Goal: Task Accomplishment & Management: Use online tool/utility

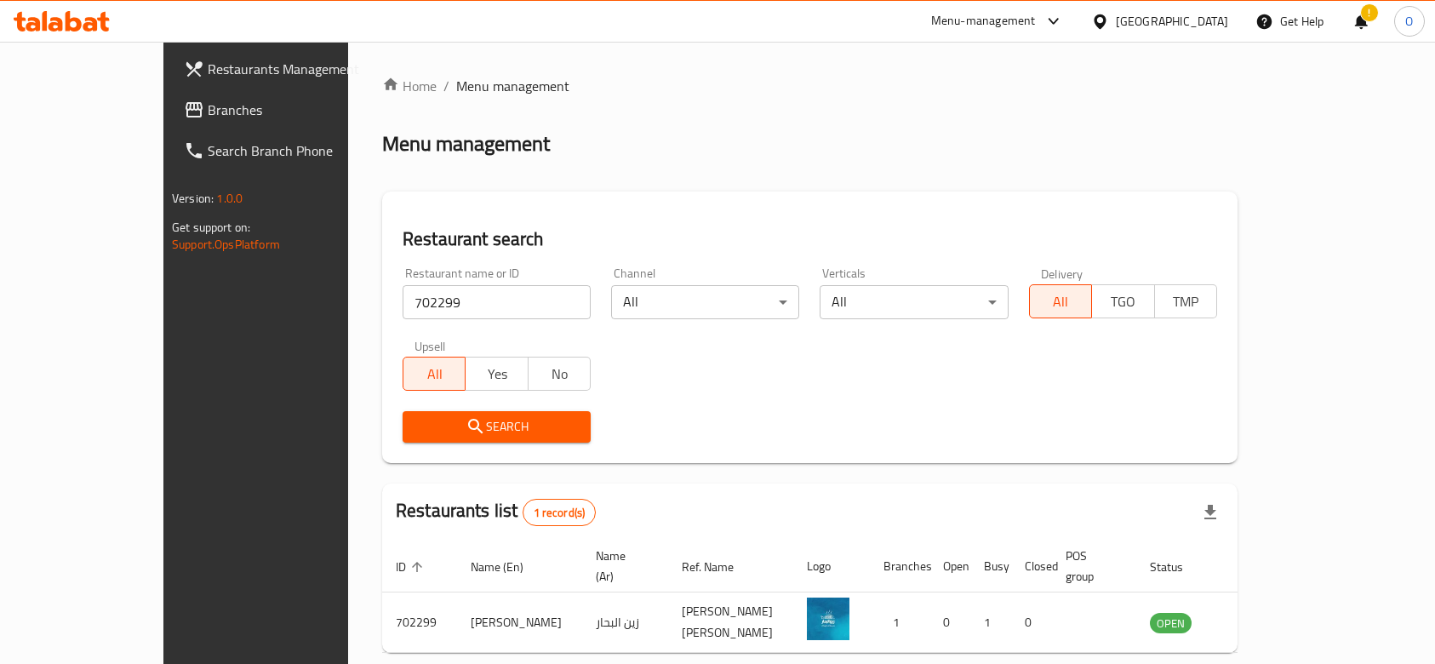
scroll to position [61, 0]
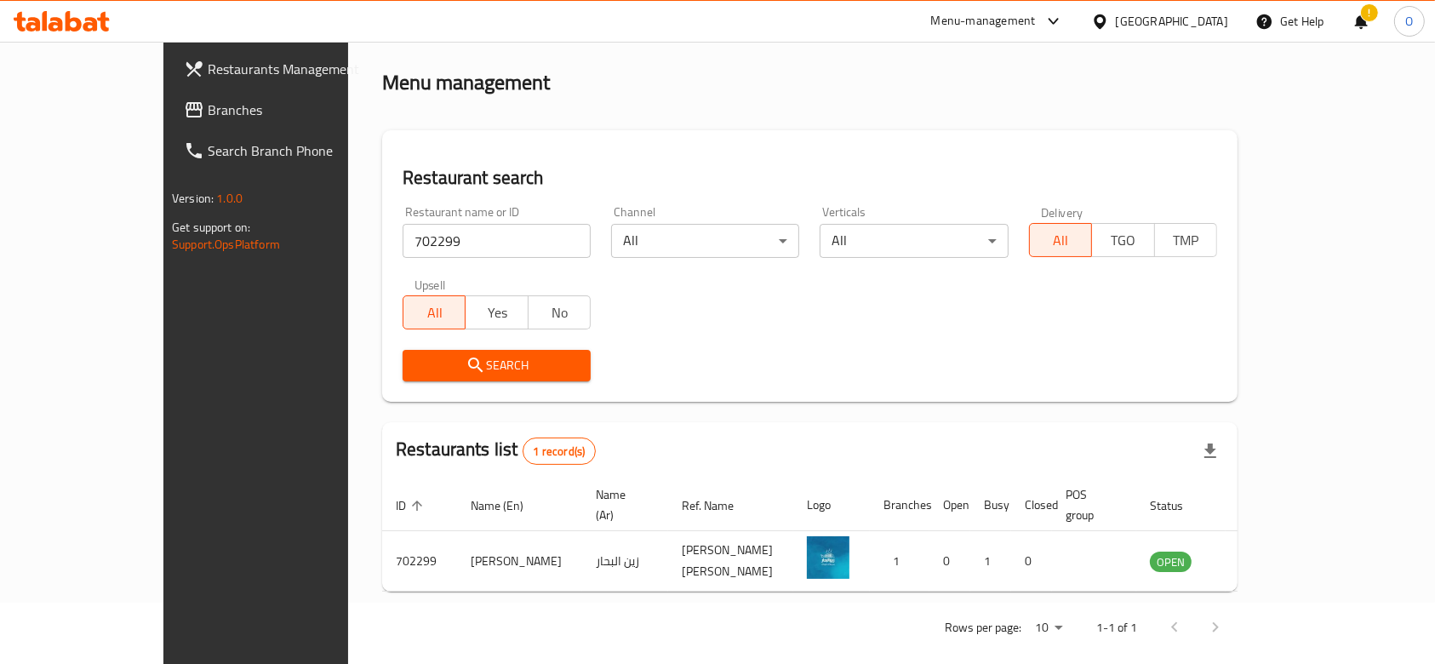
click at [1362, 20] on div "!" at bounding box center [1360, 21] width 19 height 41
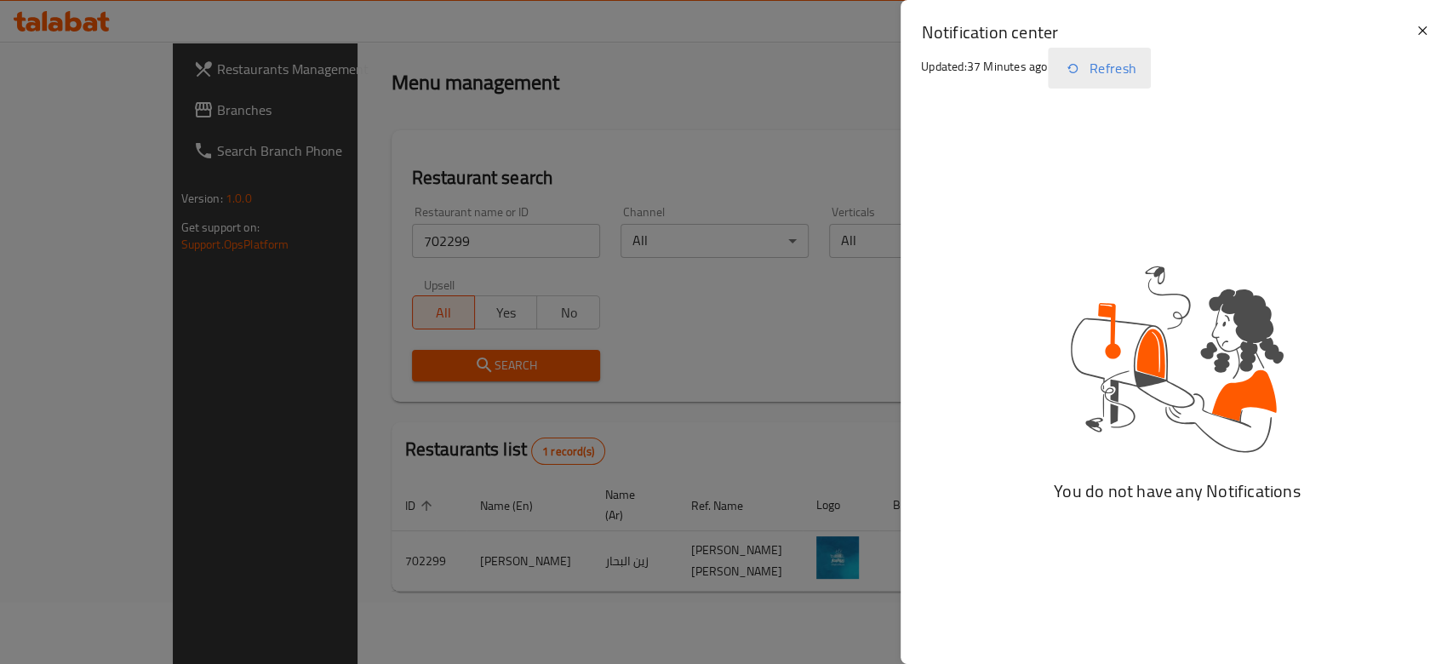
click at [1133, 61] on button "Refresh" at bounding box center [1099, 68] width 103 height 41
click at [1434, 38] on div "Notification center Updated: 37 Minutes ago Refresh" at bounding box center [1176, 58] width 552 height 116
drag, startPoint x: 1432, startPoint y: 18, endPoint x: 1423, endPoint y: 34, distance: 18.7
click at [1425, 26] on div "Notification center Updated: 37 Minutes ago Refresh" at bounding box center [1176, 58] width 552 height 116
click at [1423, 34] on icon at bounding box center [1422, 30] width 20 height 20
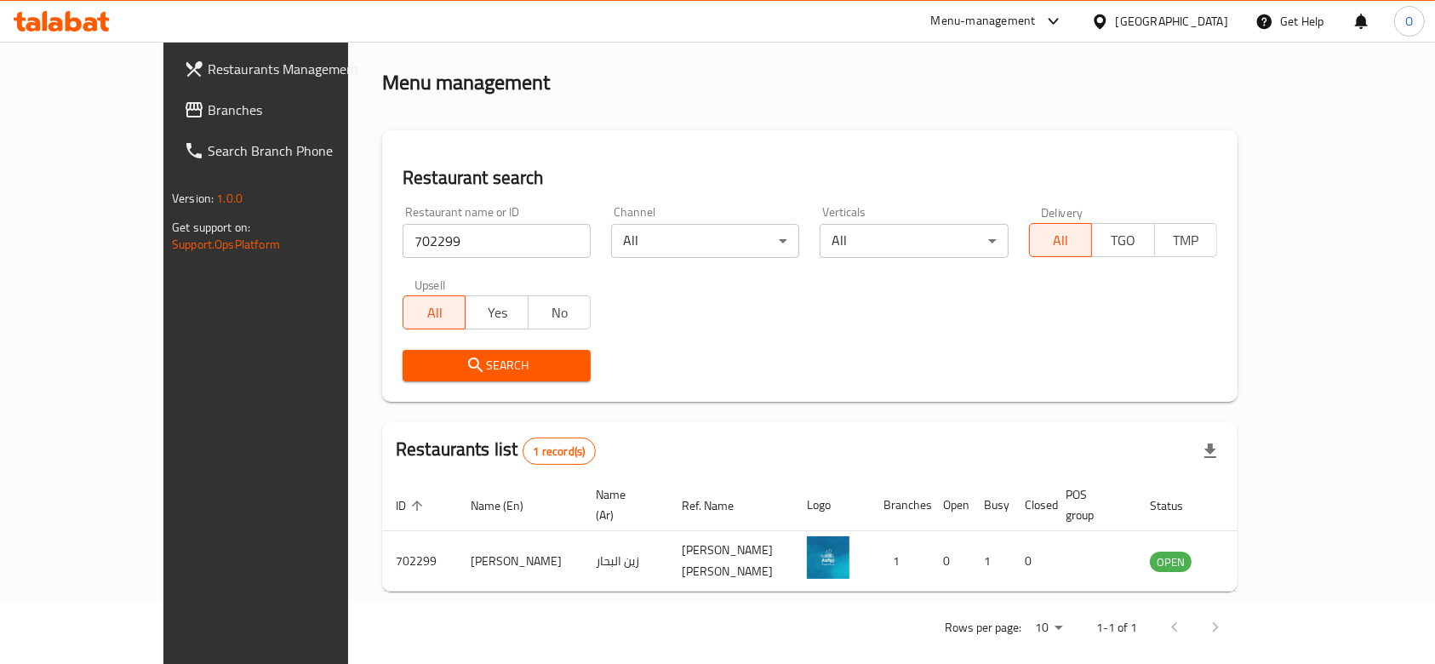
click at [467, 252] on input "702299" at bounding box center [497, 241] width 188 height 34
paste input "4813"
type input "704813"
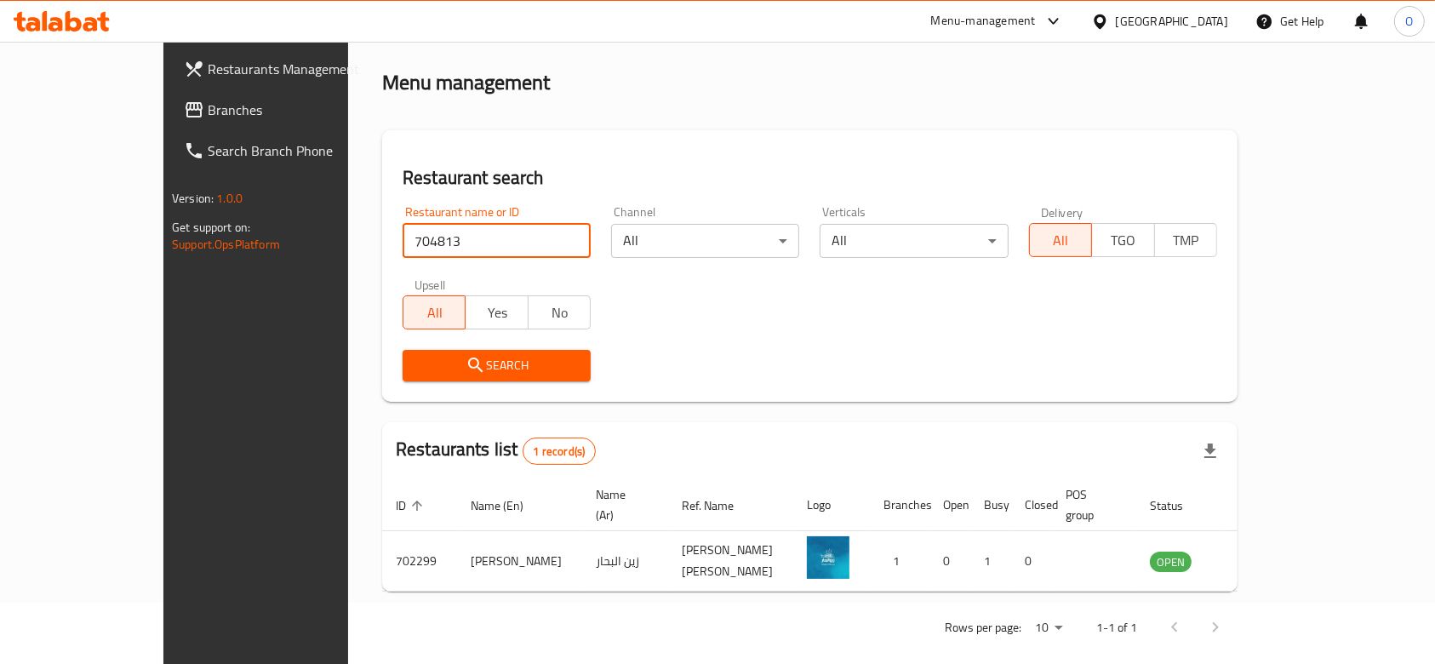
drag, startPoint x: 431, startPoint y: 390, endPoint x: 433, endPoint y: 373, distance: 17.1
click at [431, 374] on div "Search" at bounding box center [496, 366] width 208 height 52
click at [433, 373] on span "Search" at bounding box center [496, 365] width 161 height 21
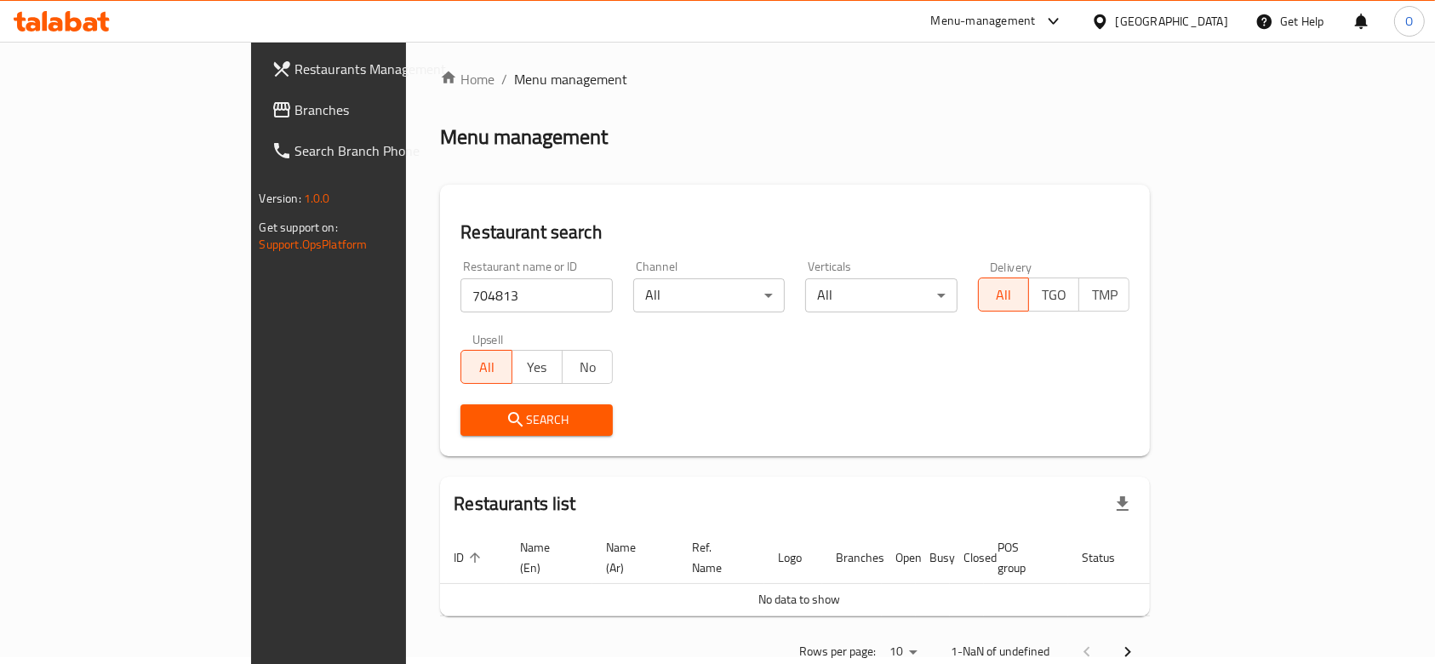
scroll to position [0, 0]
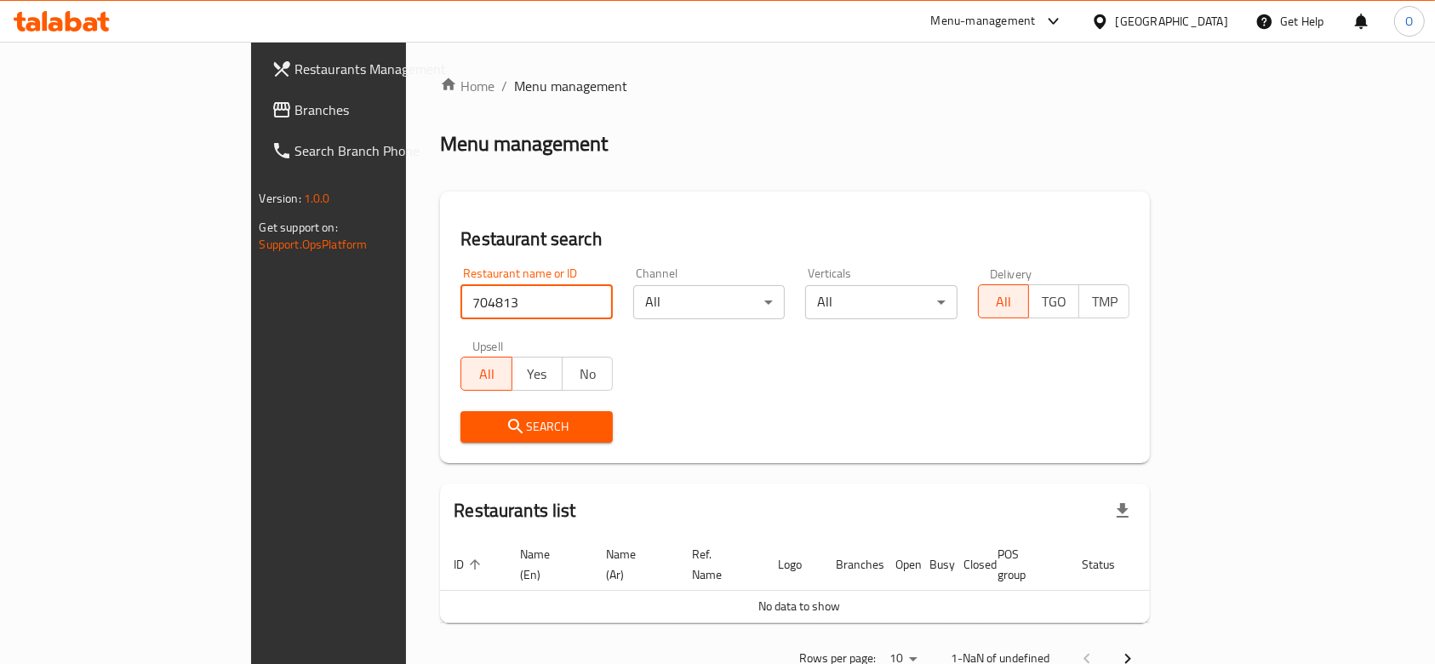
click at [460, 310] on input "704813" at bounding box center [536, 302] width 152 height 34
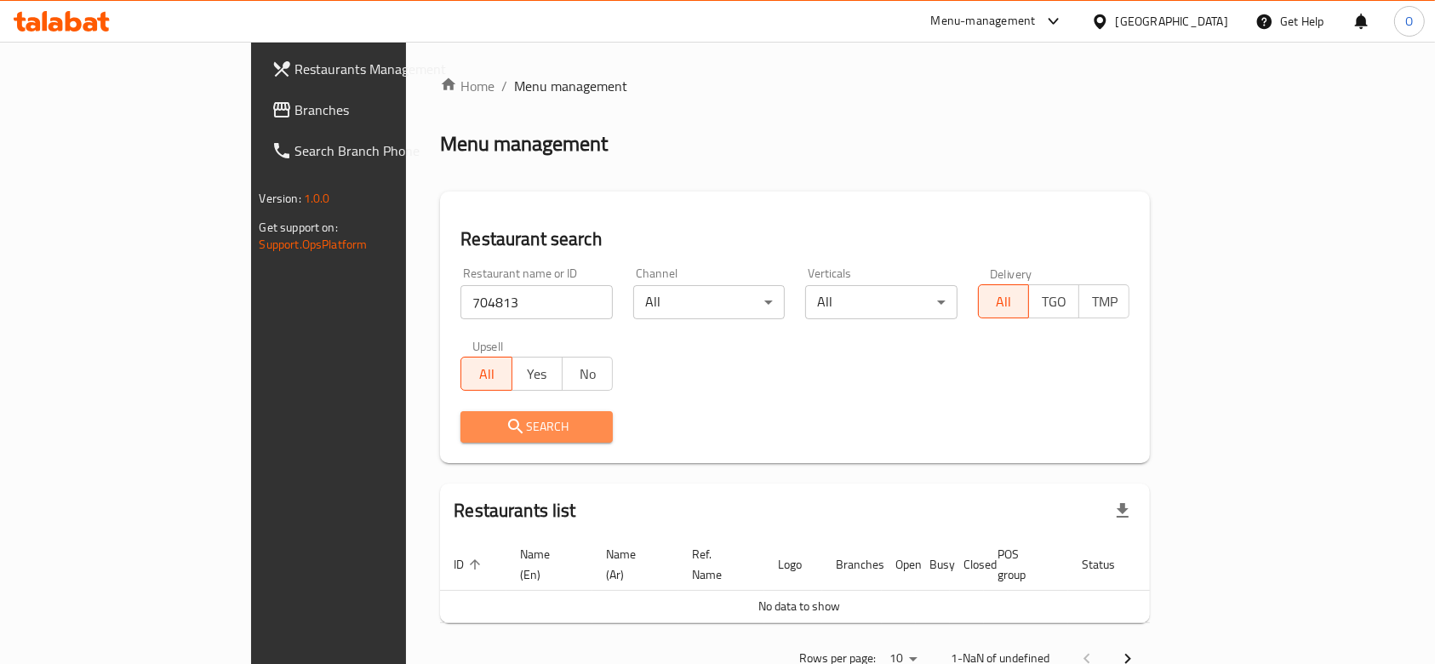
click at [474, 435] on span "Search" at bounding box center [536, 426] width 125 height 21
click at [493, 445] on div "Search" at bounding box center [536, 427] width 173 height 52
click at [493, 437] on button "Search" at bounding box center [536, 426] width 152 height 31
click at [486, 426] on span "Search" at bounding box center [536, 426] width 125 height 21
click at [486, 422] on span "Search" at bounding box center [536, 426] width 125 height 21
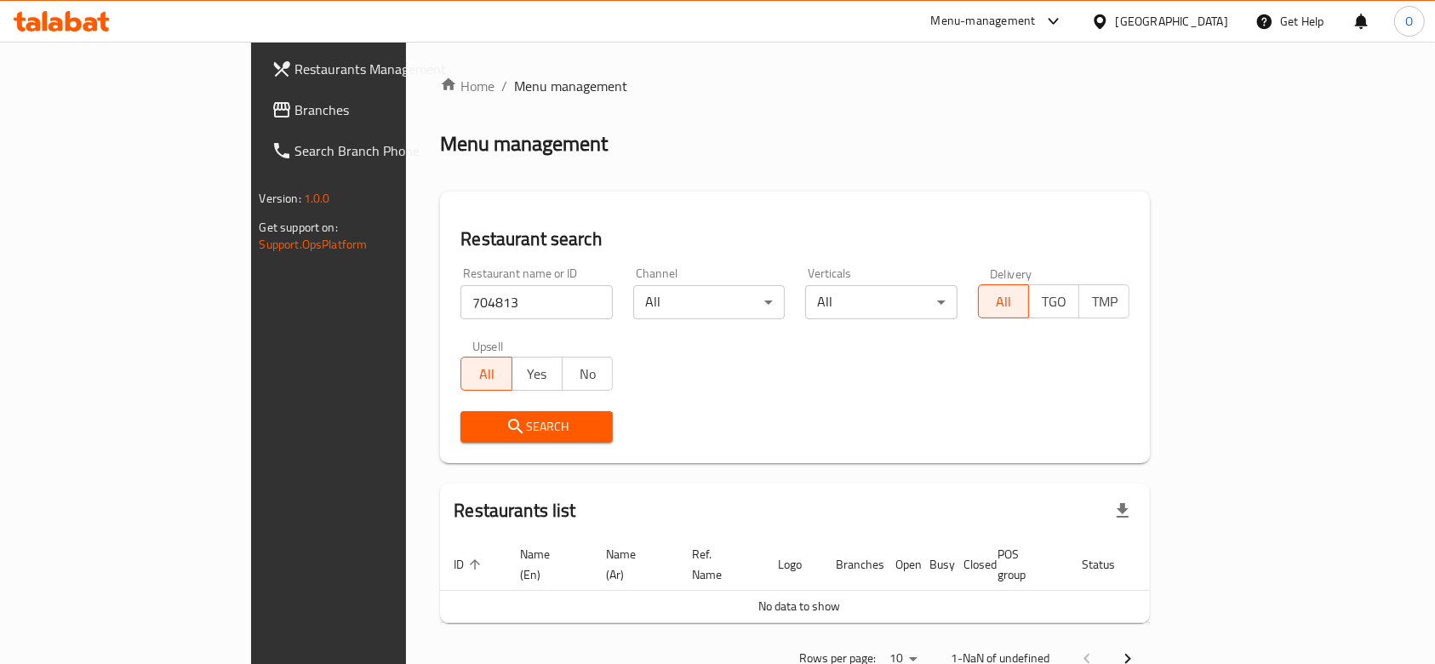
click at [460, 312] on input "704813" at bounding box center [536, 302] width 152 height 34
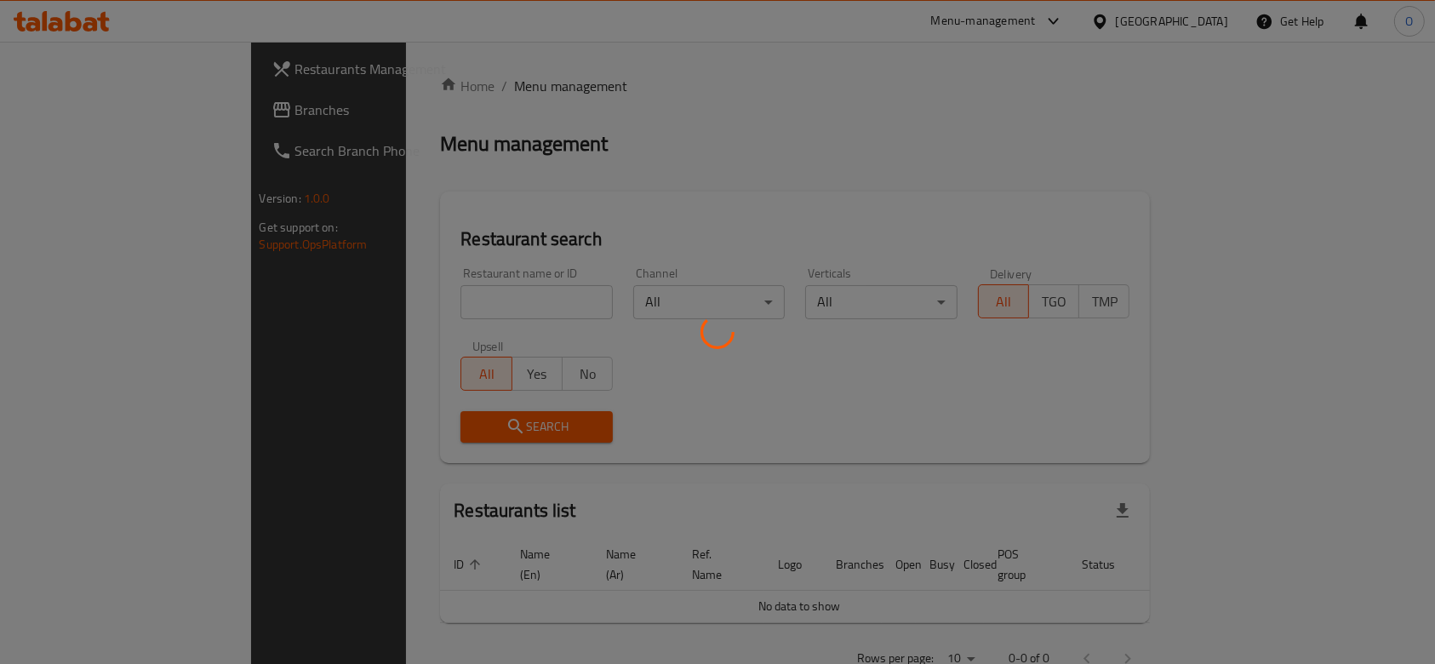
click at [351, 239] on div at bounding box center [717, 332] width 1435 height 664
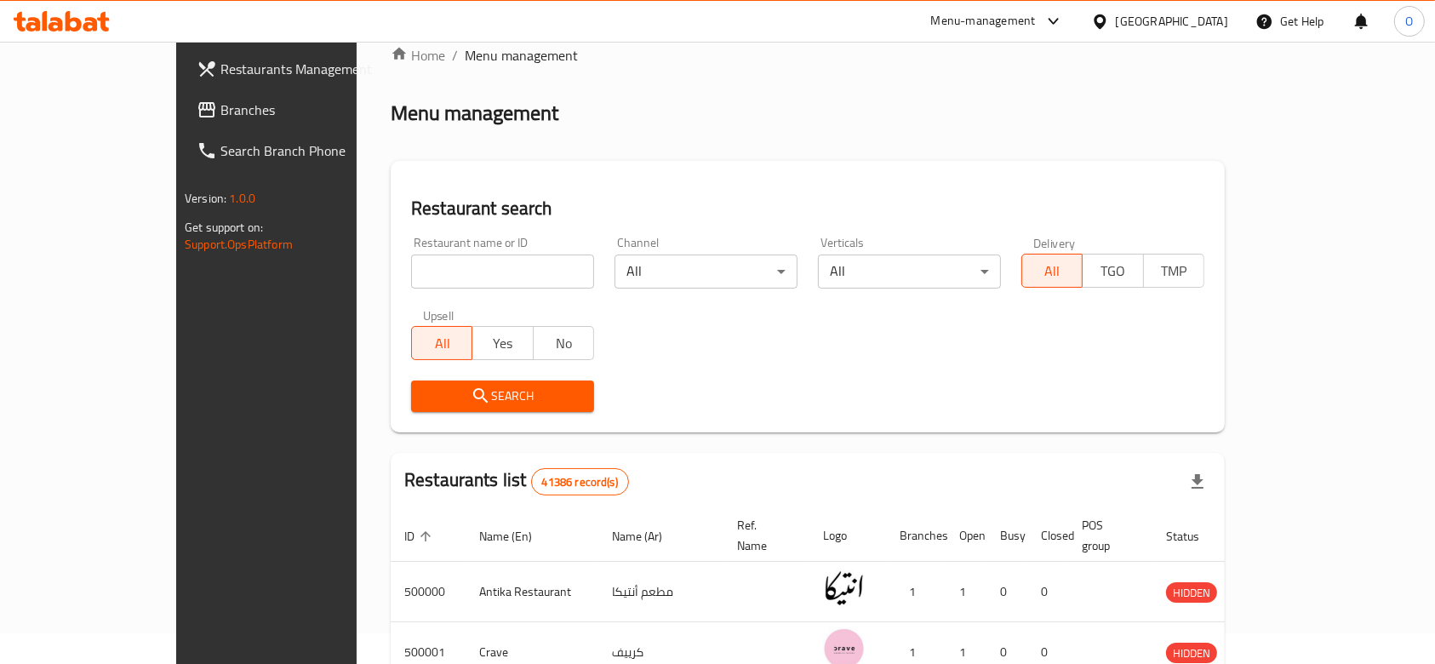
click at [411, 260] on input "search" at bounding box center [502, 271] width 183 height 34
paste input "704813"
type input "704813"
click at [469, 403] on span "Search" at bounding box center [503, 395] width 156 height 21
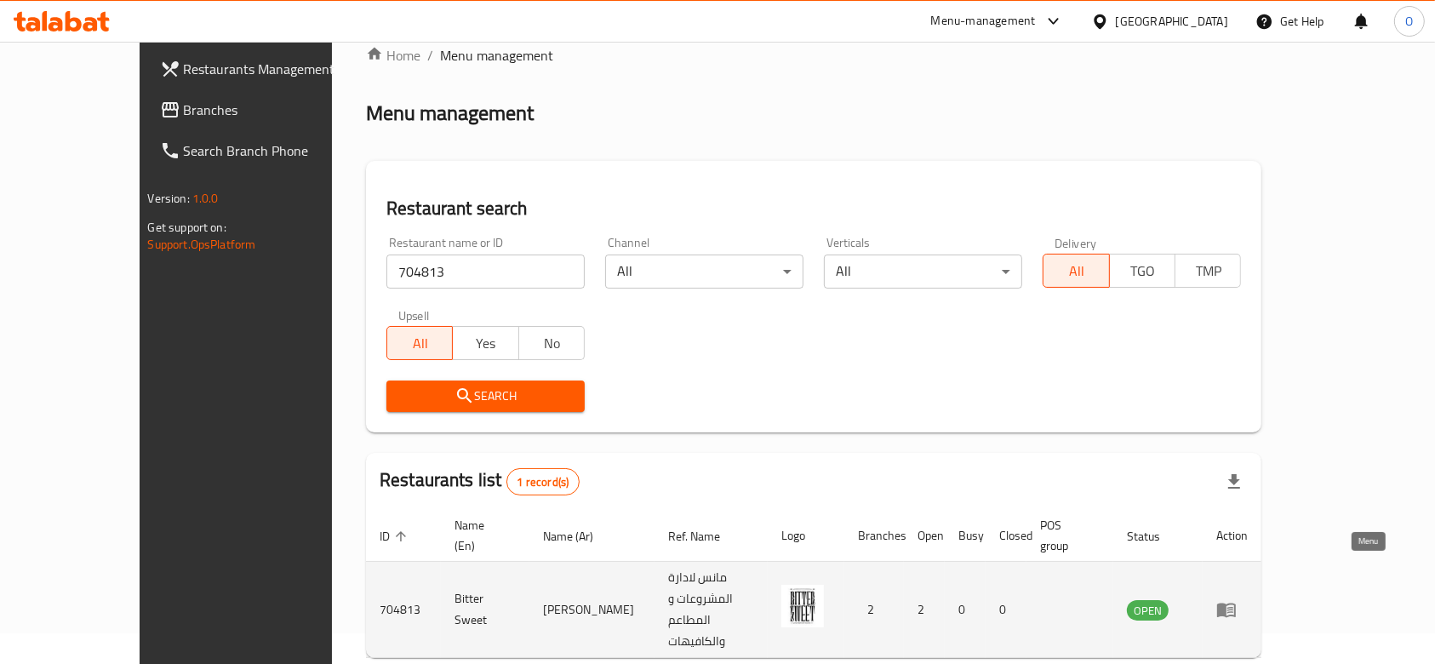
click at [1236, 603] on icon "enhanced table" at bounding box center [1226, 610] width 19 height 14
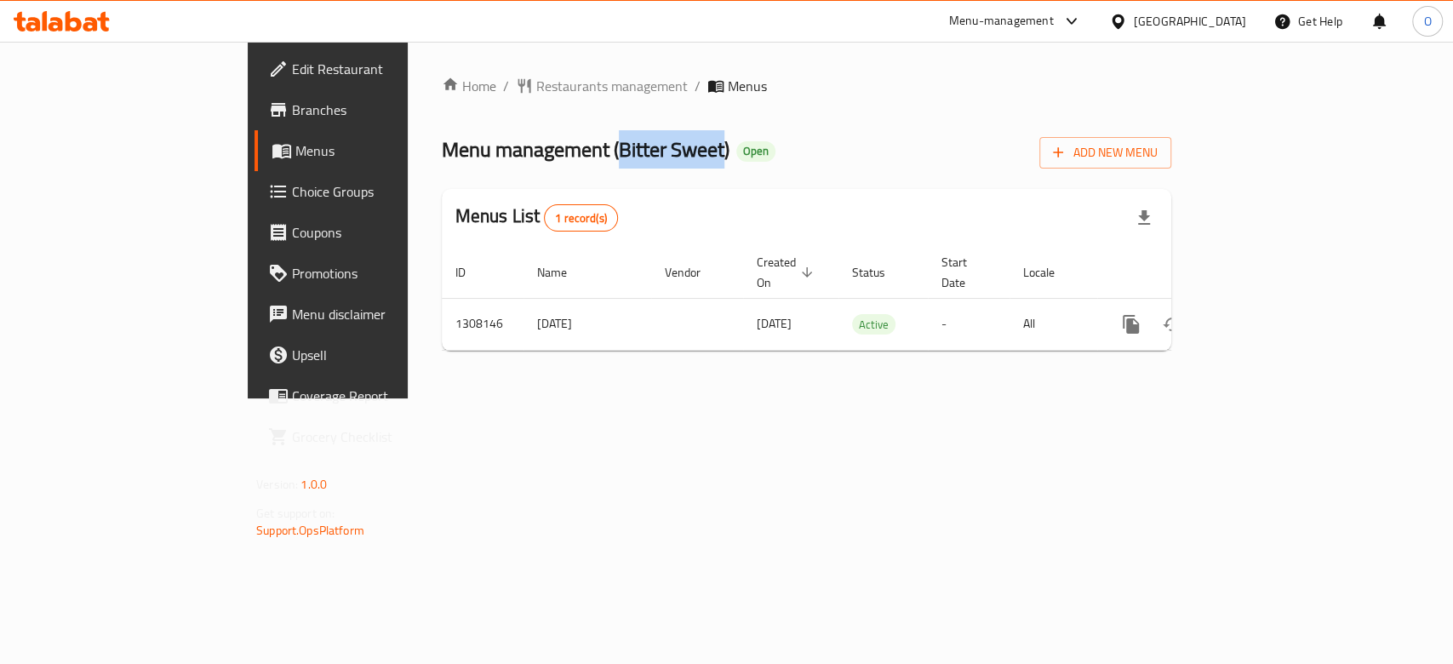
drag, startPoint x: 563, startPoint y: 156, endPoint x: 455, endPoint y: 142, distance: 108.9
click at [456, 142] on span "Menu management ( Bitter Sweet )" at bounding box center [586, 149] width 288 height 38
copy span "Bitter Sweet"
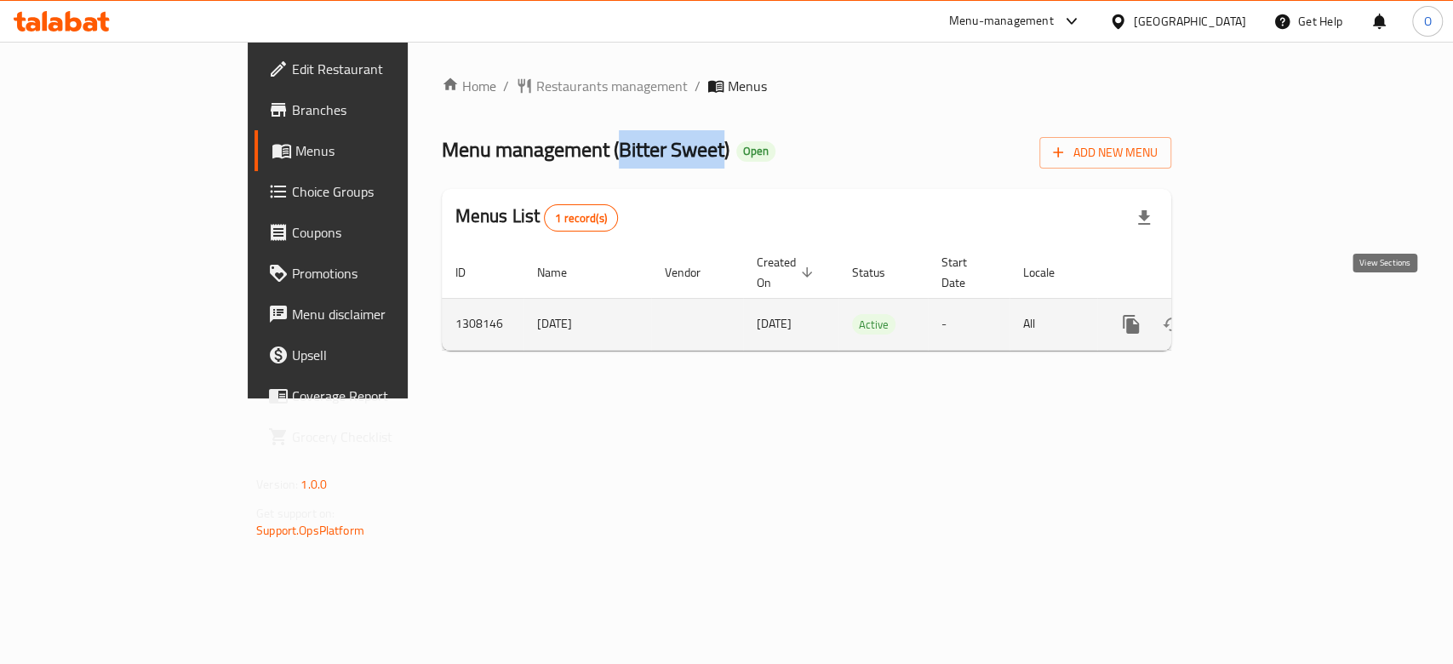
click at [1264, 314] on icon "enhanced table" at bounding box center [1253, 324] width 20 height 20
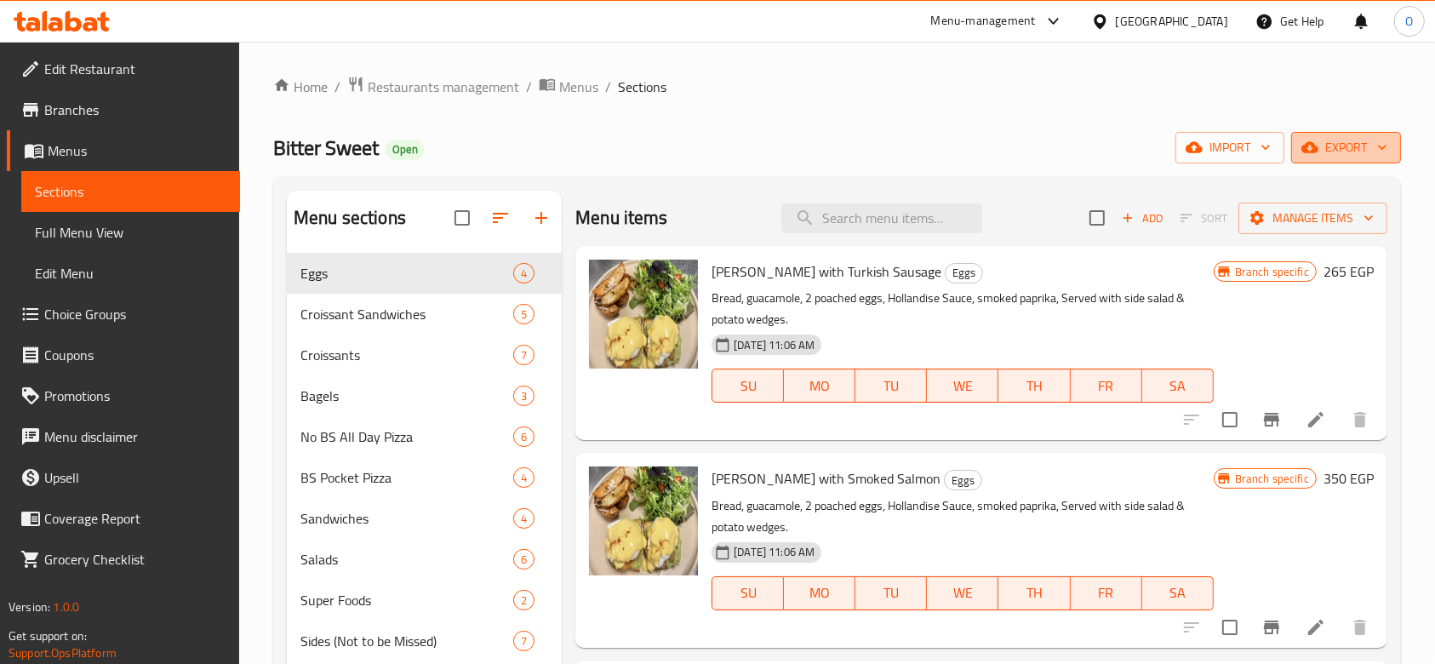
click at [1335, 133] on button "export" at bounding box center [1346, 147] width 110 height 31
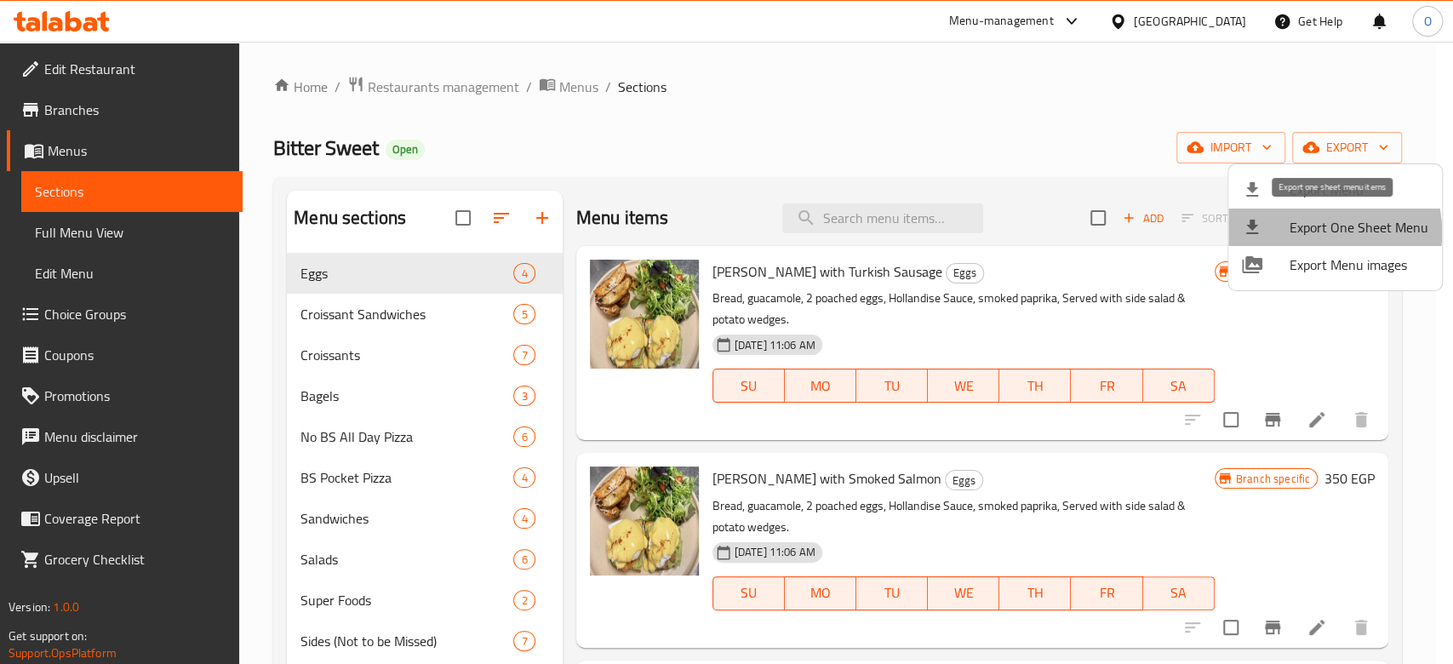
click at [1307, 232] on span "Export One Sheet Menu" at bounding box center [1358, 227] width 139 height 20
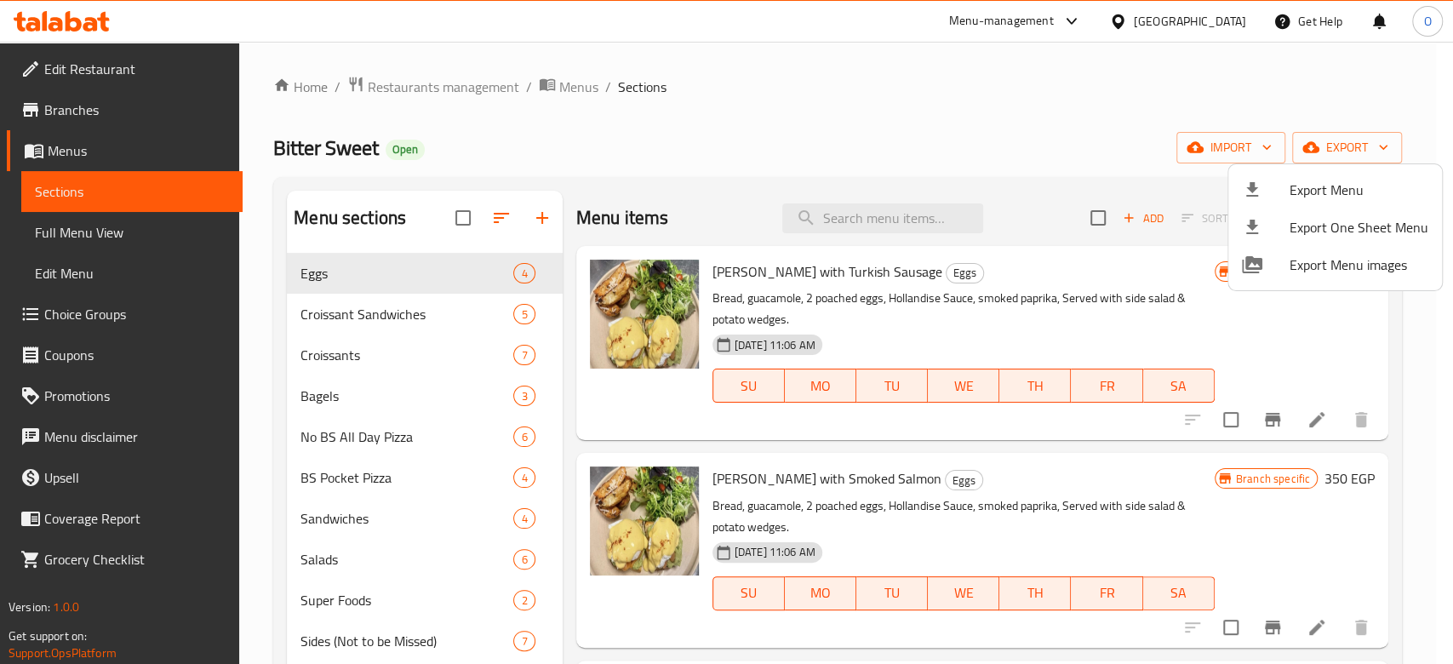
drag, startPoint x: 383, startPoint y: 143, endPoint x: 297, endPoint y: 145, distance: 86.0
click at [297, 145] on div at bounding box center [726, 332] width 1453 height 664
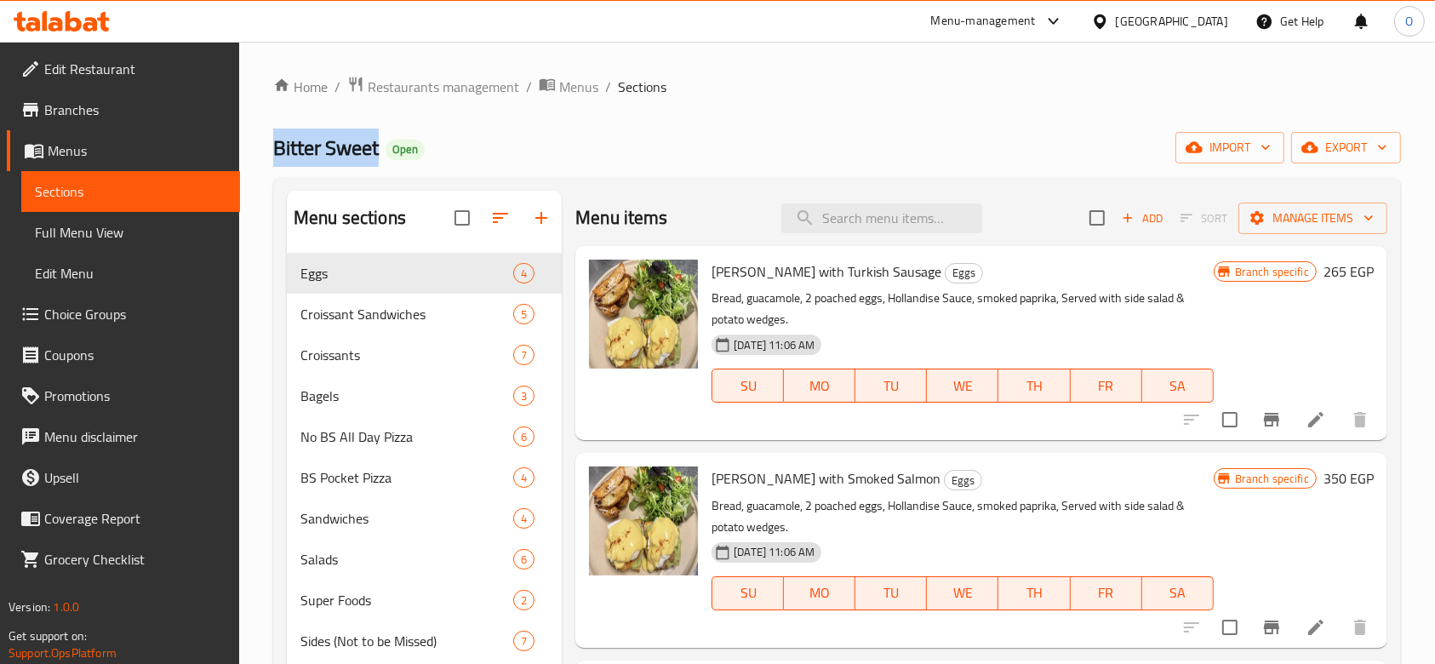
drag, startPoint x: 270, startPoint y: 141, endPoint x: 403, endPoint y: 139, distance: 133.6
click at [403, 139] on div "Home / Restaurants management / Menus / Sections Bitter Sweet Open import expor…" at bounding box center [837, 624] width 1196 height 1164
copy span "Bitter Sweet"
